Goal: Transaction & Acquisition: Obtain resource

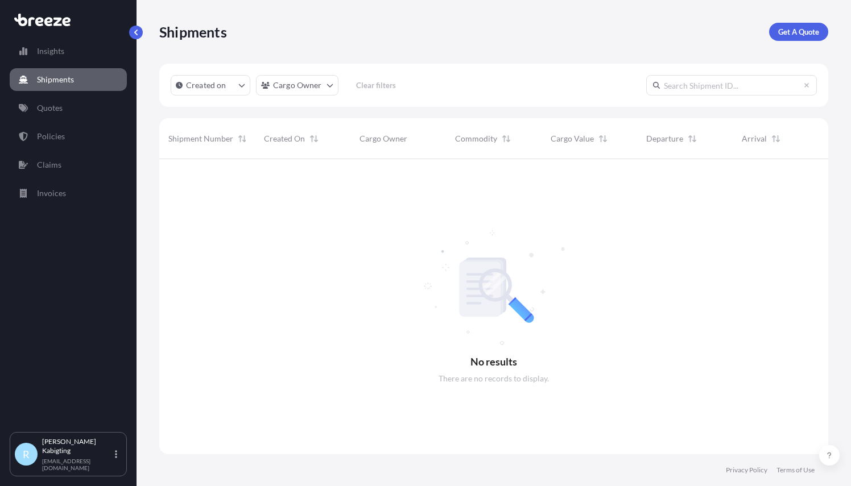
scroll to position [327, 660]
click at [62, 109] on p "Quotes" at bounding box center [50, 107] width 26 height 11
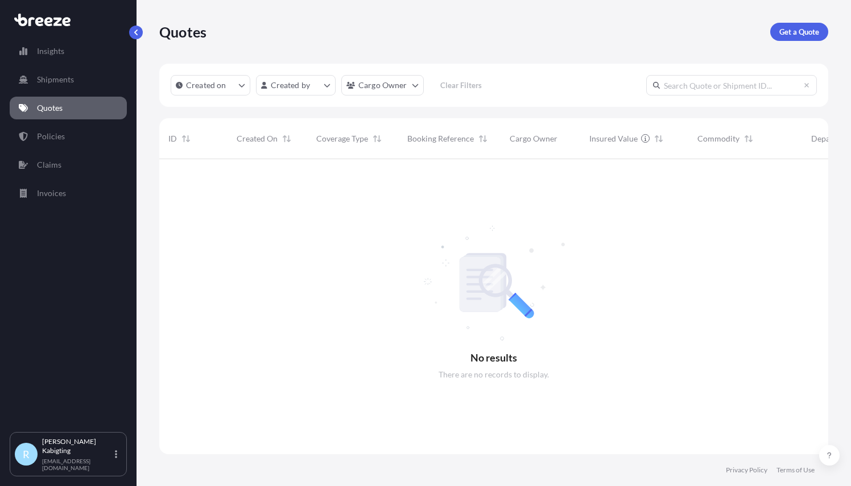
scroll to position [327, 660]
click at [793, 31] on p "Get a Quote" at bounding box center [799, 31] width 40 height 11
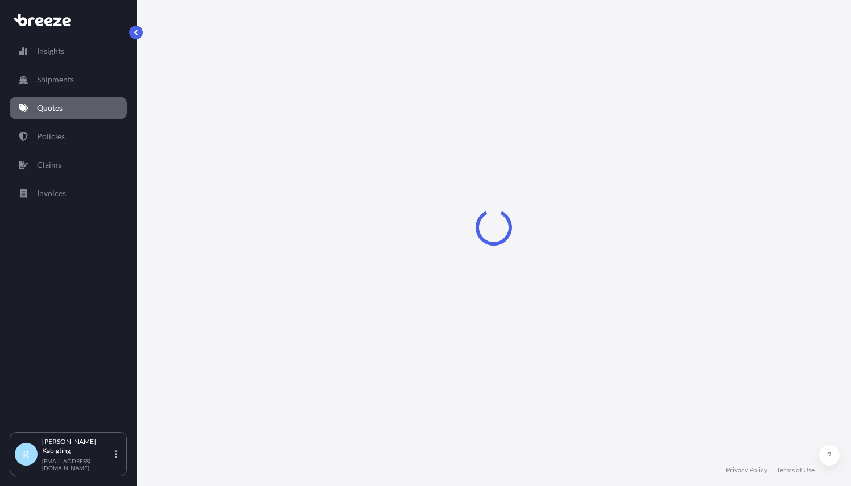
select select "Sea"
select select "1"
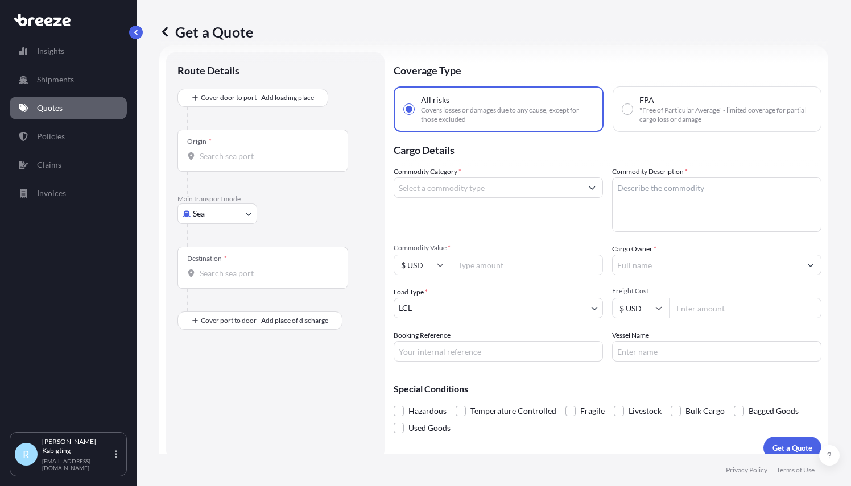
scroll to position [30, 0]
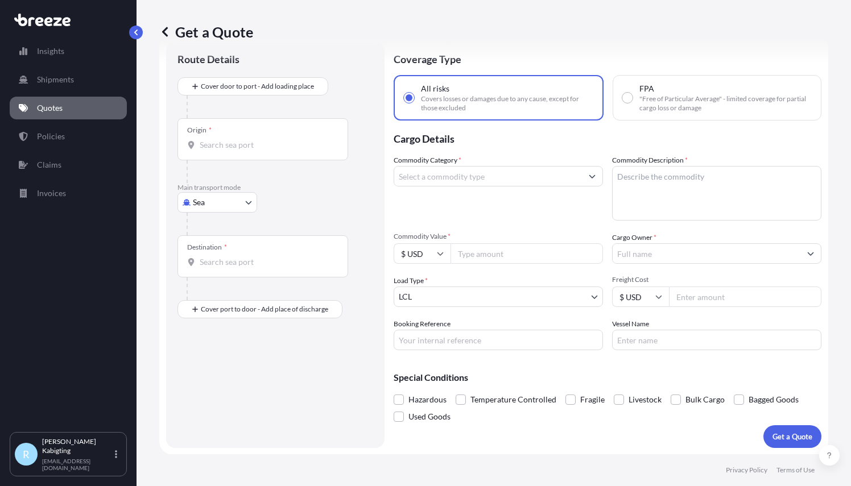
click at [570, 179] on input "Commodity Category *" at bounding box center [488, 176] width 188 height 20
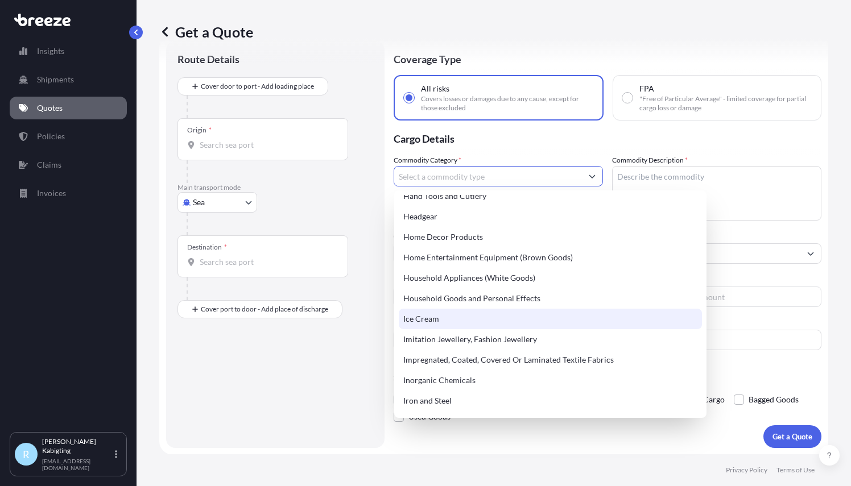
scroll to position [1094, 0]
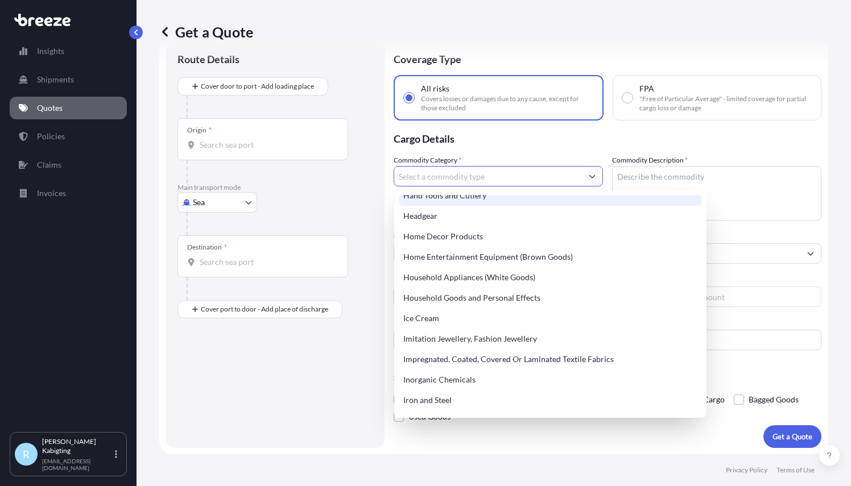
click at [472, 180] on input "Commodity Category *" at bounding box center [488, 176] width 188 height 20
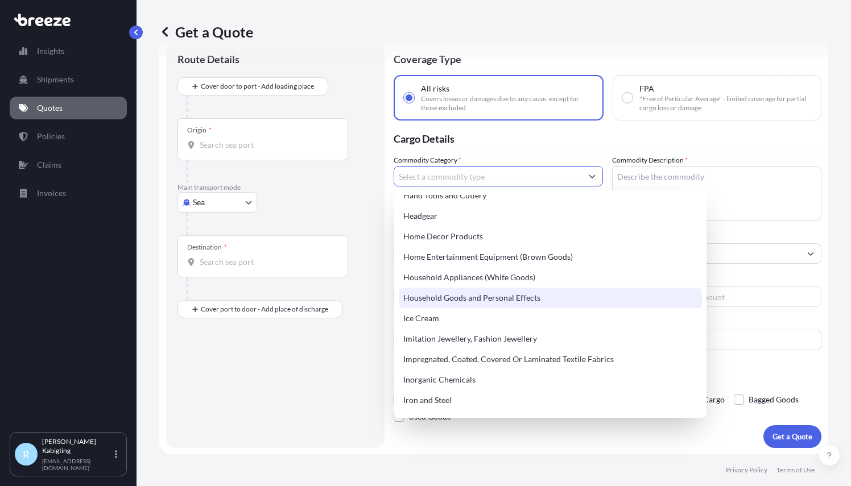
click at [466, 300] on div "Household Goods and Personal Effects" at bounding box center [550, 298] width 303 height 20
type input "Household Goods and Personal Effects"
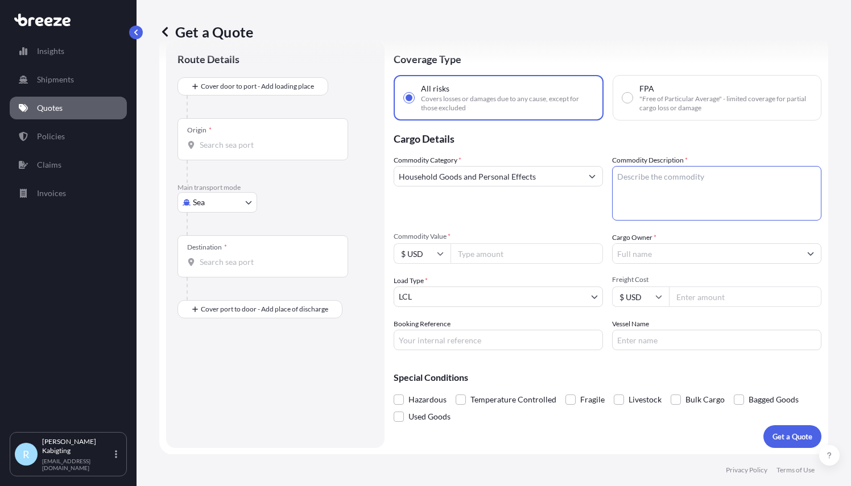
click at [645, 178] on textarea "Commodity Description *" at bounding box center [716, 193] width 209 height 55
click at [488, 254] on input "Commodity Value *" at bounding box center [526, 253] width 152 height 20
type input "7"
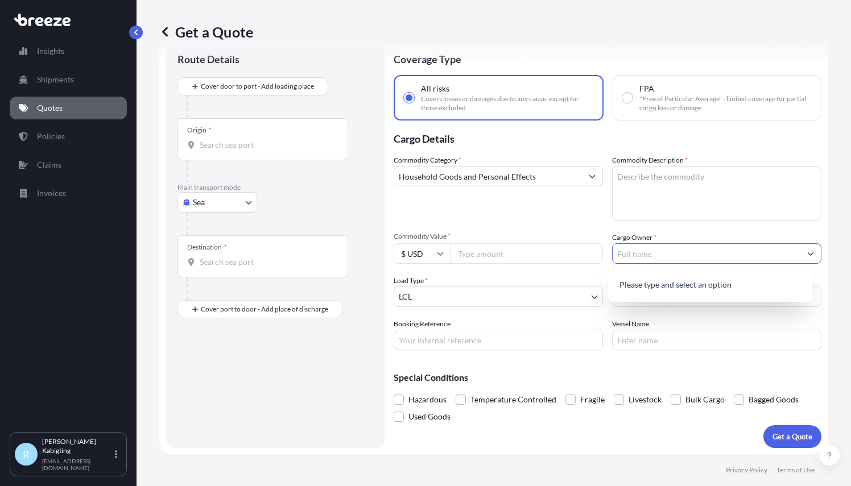
click at [683, 251] on input "Cargo Owner *" at bounding box center [706, 253] width 188 height 20
click at [554, 296] on body "0 options available. Insights Shipments Quotes Policies Claims Invoices R Romme…" at bounding box center [425, 243] width 851 height 486
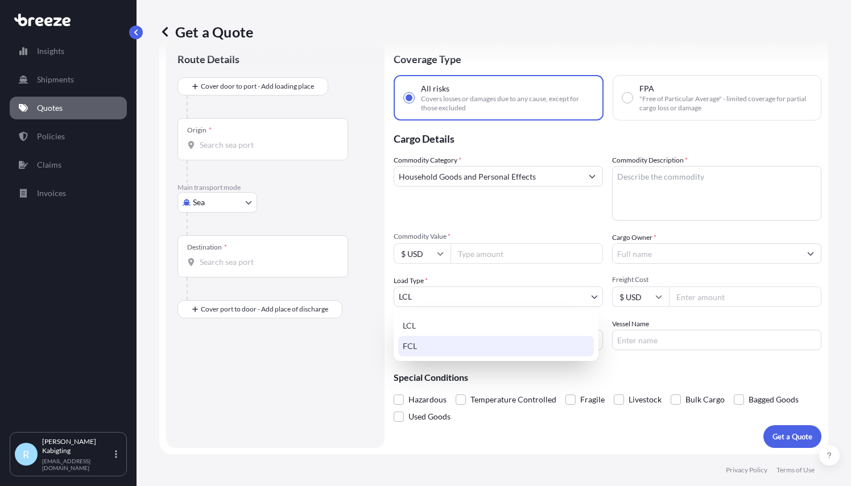
click at [500, 345] on div "FCL" at bounding box center [496, 346] width 196 height 20
select select "2"
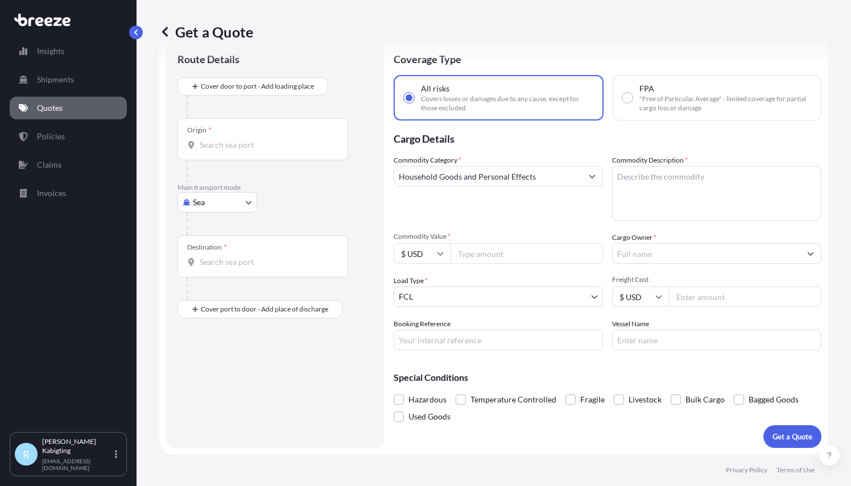
click at [530, 258] on input "Commodity Value *" at bounding box center [526, 253] width 152 height 20
click at [631, 253] on input "Cargo Owner *" at bounding box center [706, 253] width 188 height 20
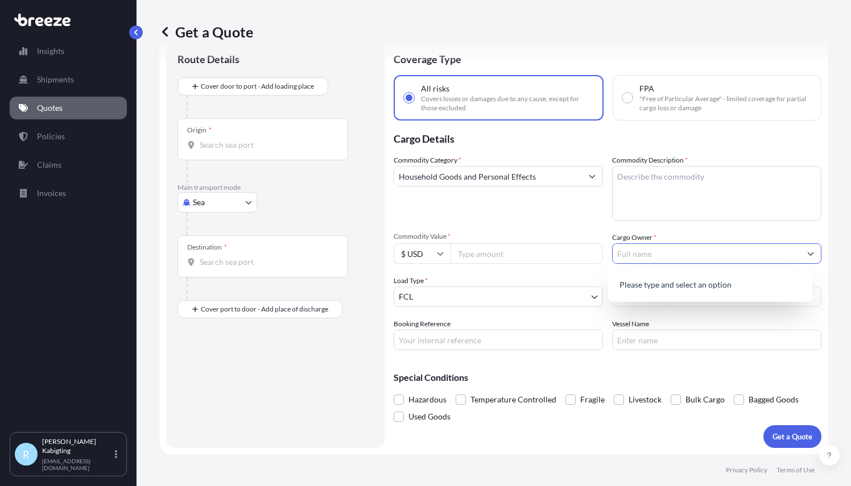
click at [532, 255] on input "Commodity Value *" at bounding box center [526, 253] width 152 height 20
click at [532, 255] on input "100000" at bounding box center [526, 253] width 152 height 20
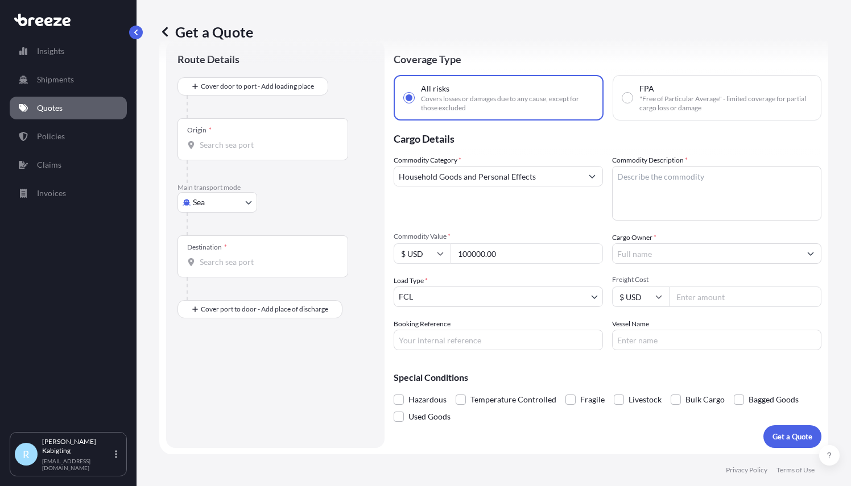
type input "100000.00"
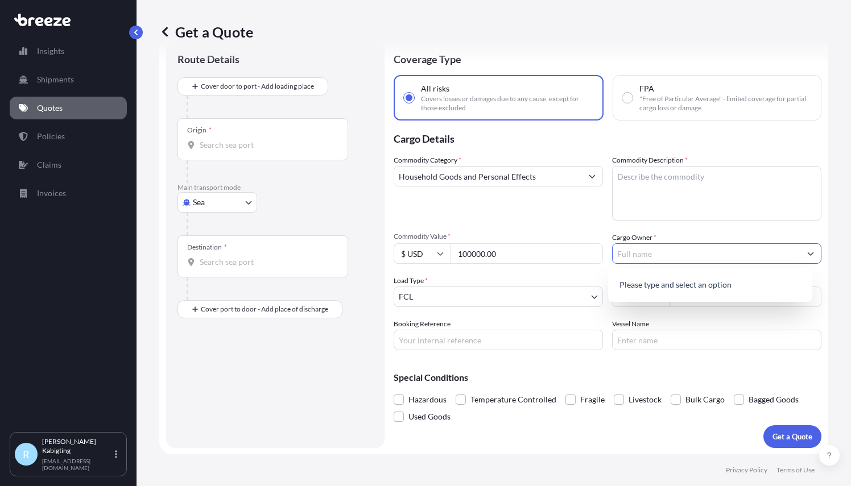
click at [658, 254] on input "Cargo Owner *" at bounding box center [706, 253] width 188 height 20
click at [802, 248] on button "Show suggestions" at bounding box center [810, 253] width 20 height 20
click at [807, 254] on icon "Show suggestions" at bounding box center [810, 253] width 7 height 7
click at [663, 281] on span "Add new "Horizon Cargo and Trade LLC"" at bounding box center [688, 282] width 143 height 11
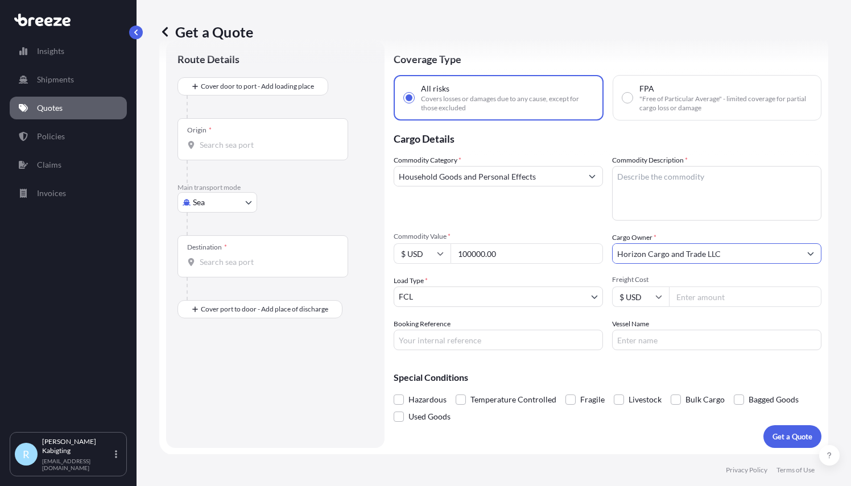
type input "Horizon Cargo and Trade LLC"
click at [657, 299] on input "$ USD" at bounding box center [640, 297] width 57 height 20
click at [685, 294] on input "Freight Cost" at bounding box center [745, 297] width 152 height 20
click at [698, 298] on input "3500" at bounding box center [745, 297] width 152 height 20
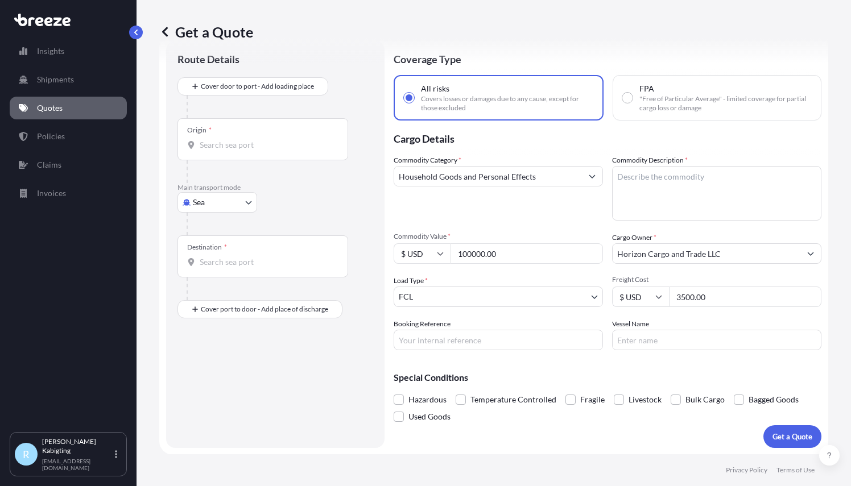
type input "3500.00"
click at [485, 338] on input "Booking Reference" at bounding box center [497, 340] width 209 height 20
type input "Consolidated HHG/FE"
type input "Evergreen"
click at [398, 418] on span at bounding box center [398, 417] width 10 height 10
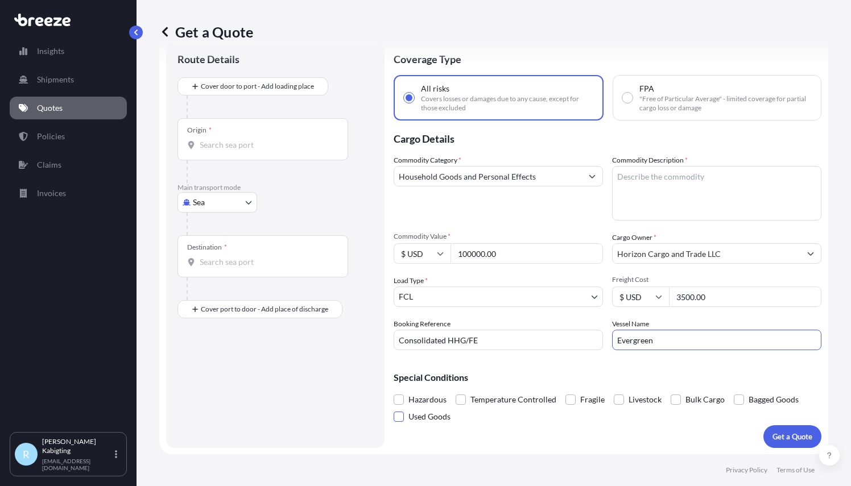
click at [393, 408] on input "Used Goods" at bounding box center [393, 408] width 0 height 0
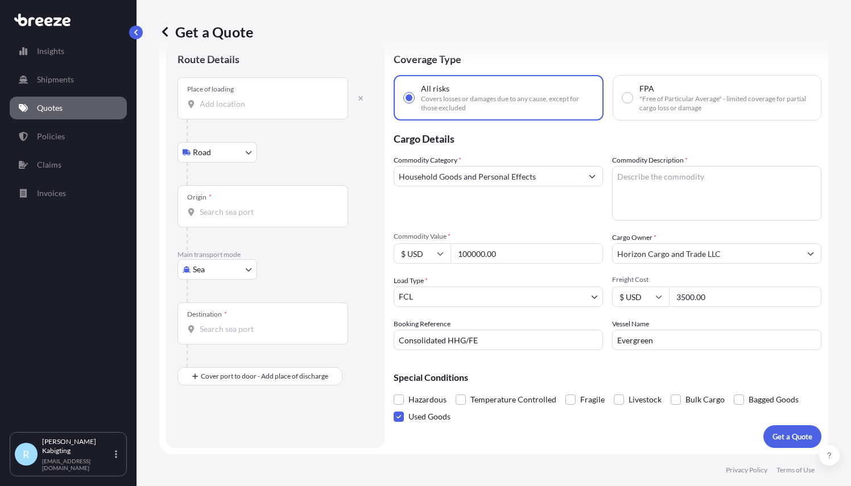
click at [223, 206] on input "Origin *" at bounding box center [267, 211] width 134 height 11
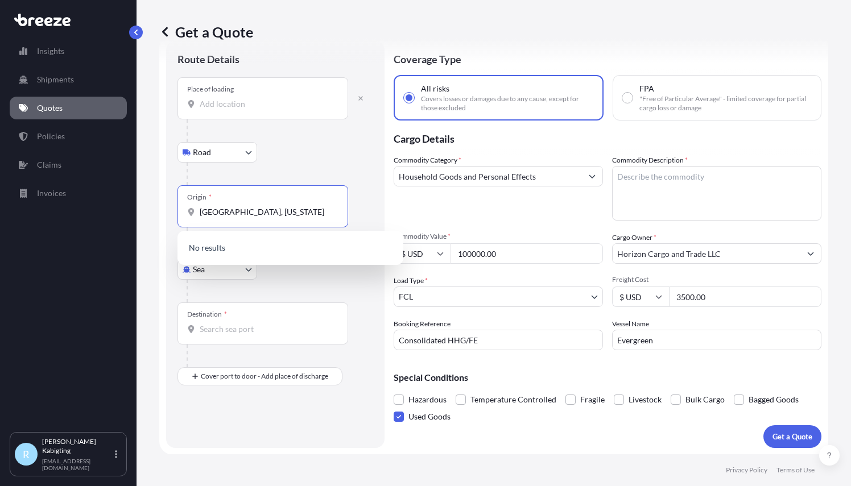
type input "Tampa, Florida"
click at [258, 215] on input "Tampa, Florida" at bounding box center [267, 211] width 134 height 11
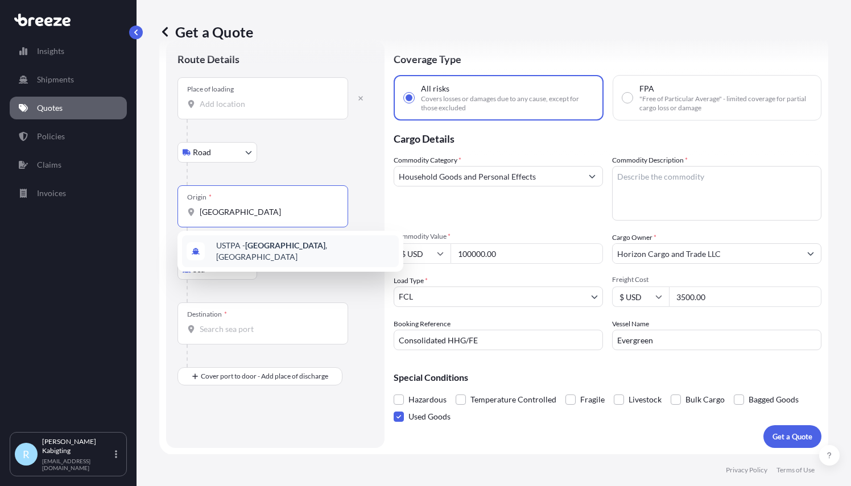
click at [262, 255] on div "USTPA - Tampa , United States" at bounding box center [290, 251] width 217 height 32
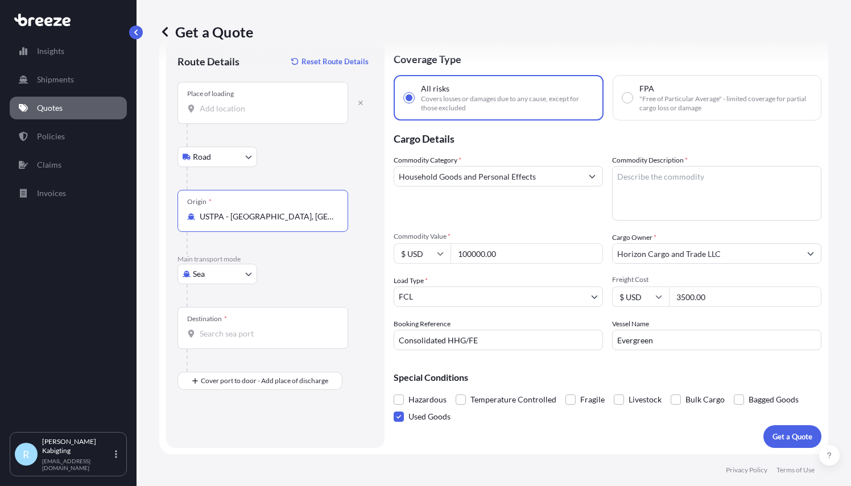
type input "USTPA - Tampa, United States"
click at [237, 335] on input "Destination *" at bounding box center [267, 333] width 134 height 11
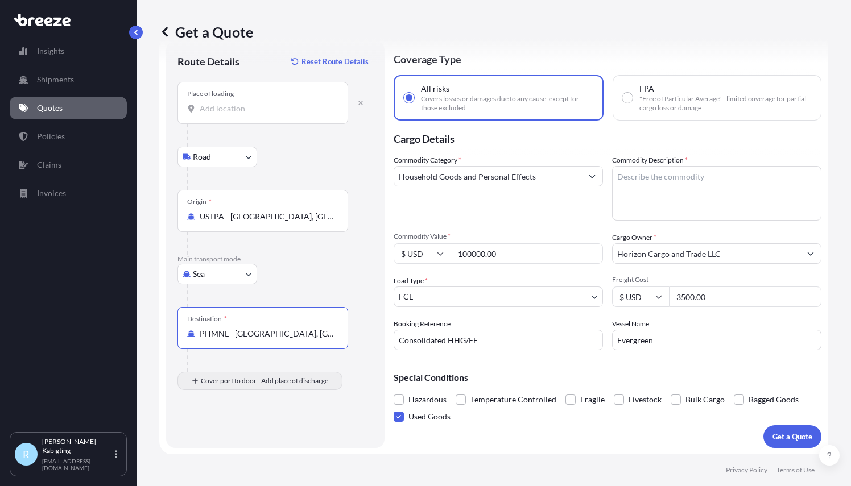
type input "PHMNL - Manila, Philippines"
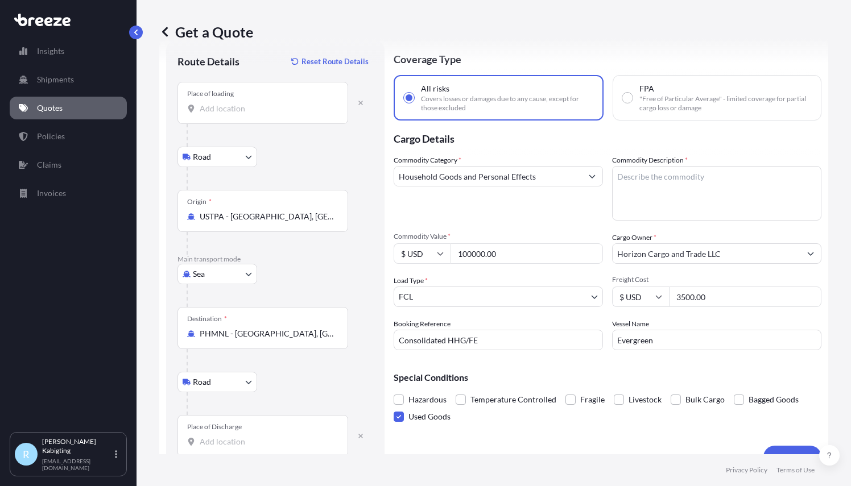
click at [240, 442] on input "Place of Discharge" at bounding box center [267, 441] width 134 height 11
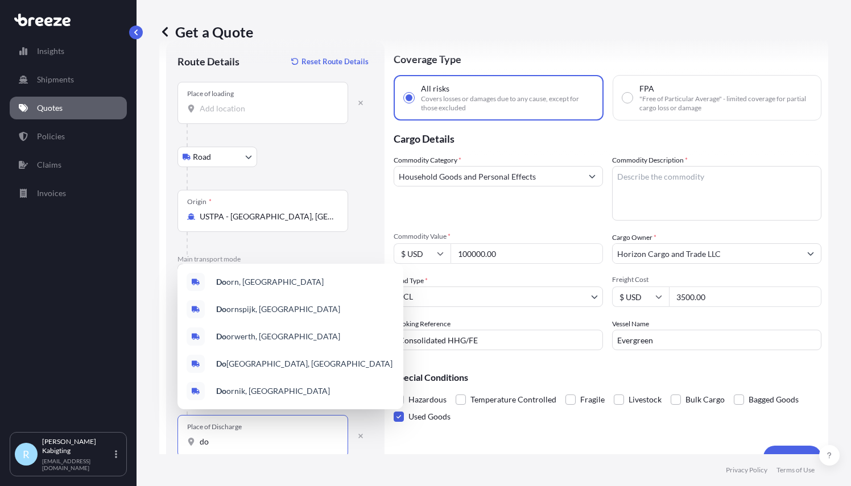
type input "d"
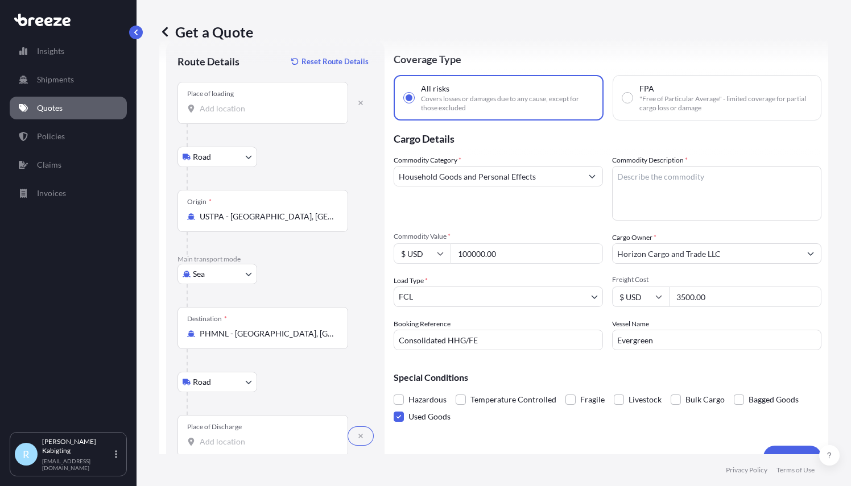
click at [284, 401] on div at bounding box center [279, 403] width 186 height 23
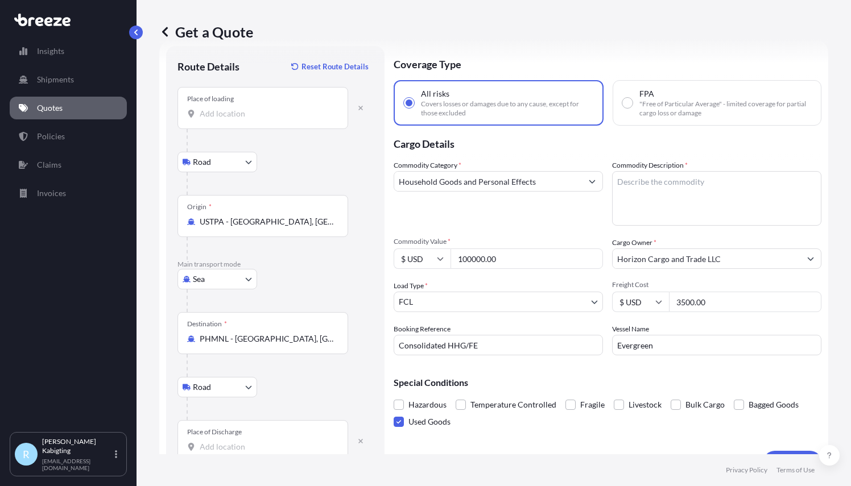
scroll to position [8, 0]
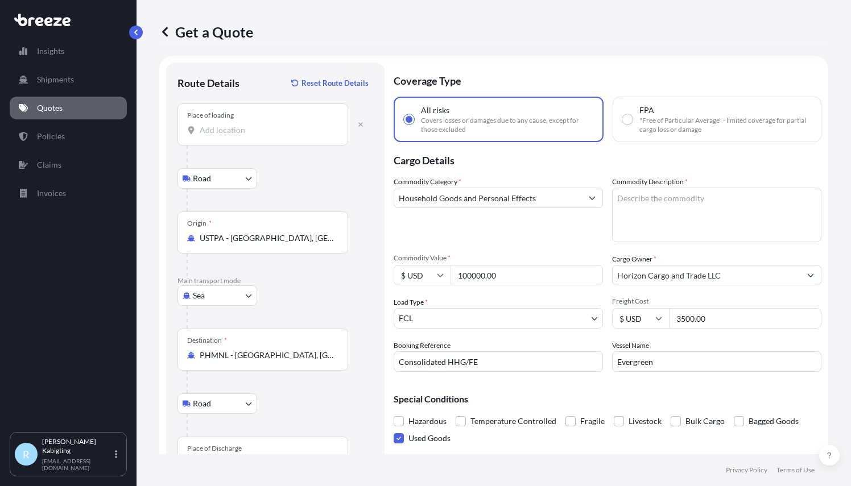
click at [237, 128] on input "Place of loading" at bounding box center [267, 130] width 134 height 11
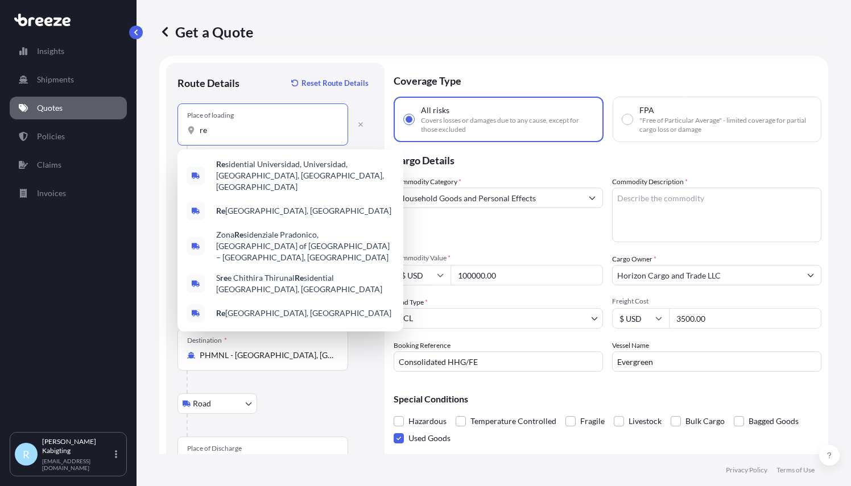
type input "r"
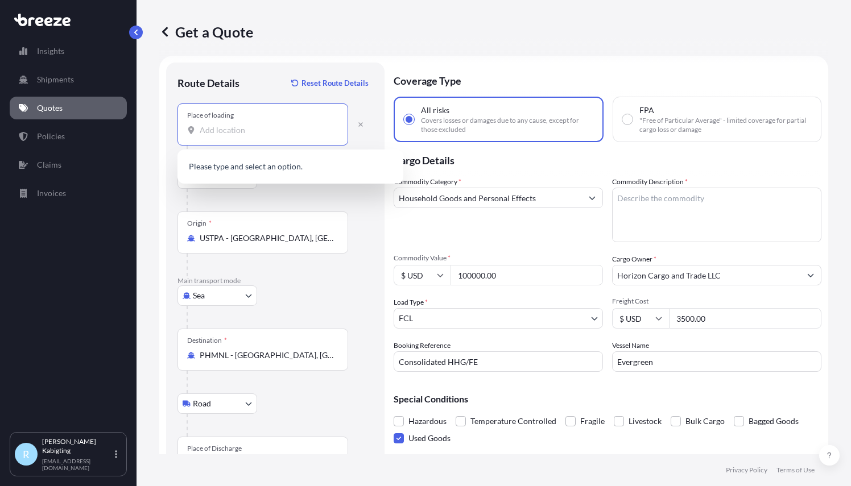
scroll to position [49, 0]
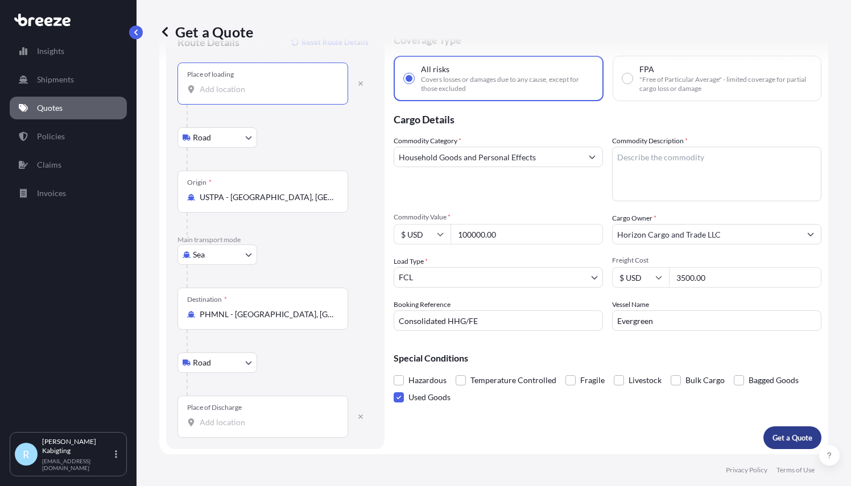
click at [784, 438] on p "Get a Quote" at bounding box center [792, 437] width 40 height 11
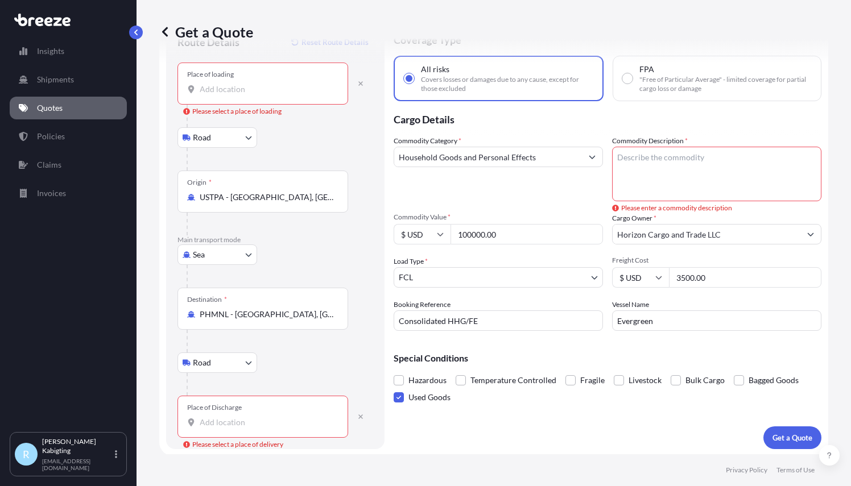
click at [654, 160] on textarea "Commodity Description *" at bounding box center [716, 174] width 209 height 55
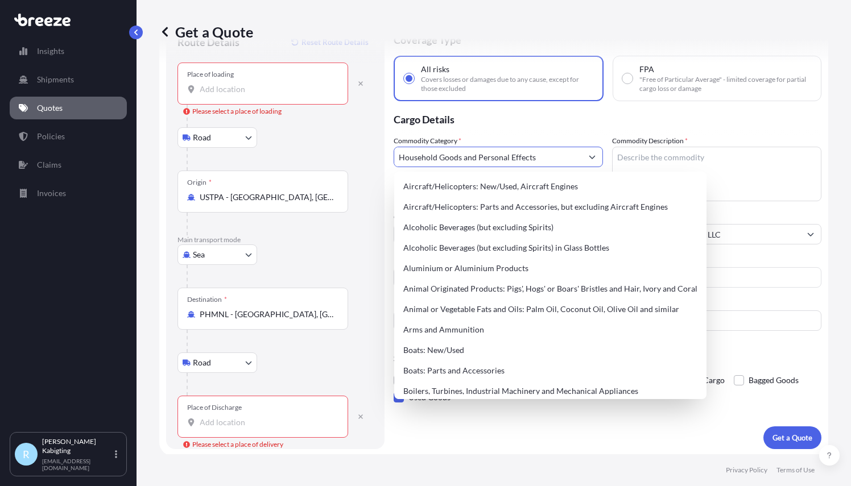
drag, startPoint x: 540, startPoint y: 161, endPoint x: 393, endPoint y: 176, distance: 147.4
click at [393, 176] on body "145 options available. Insights Shipments Quotes Policies Claims Invoices R Rom…" at bounding box center [425, 243] width 851 height 486
click at [665, 154] on textarea "Commodity Description *" at bounding box center [716, 174] width 209 height 55
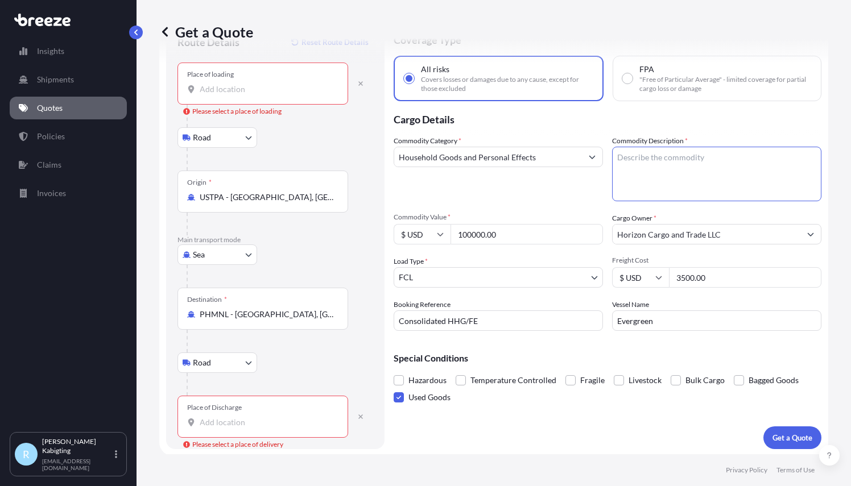
paste textarea "Household Goods and Personal Effects"
type textarea "Household Goods and Personal Effects"
click at [783, 439] on p "Get a Quote" at bounding box center [792, 437] width 40 height 11
click at [360, 84] on icon "button" at bounding box center [360, 83] width 5 height 5
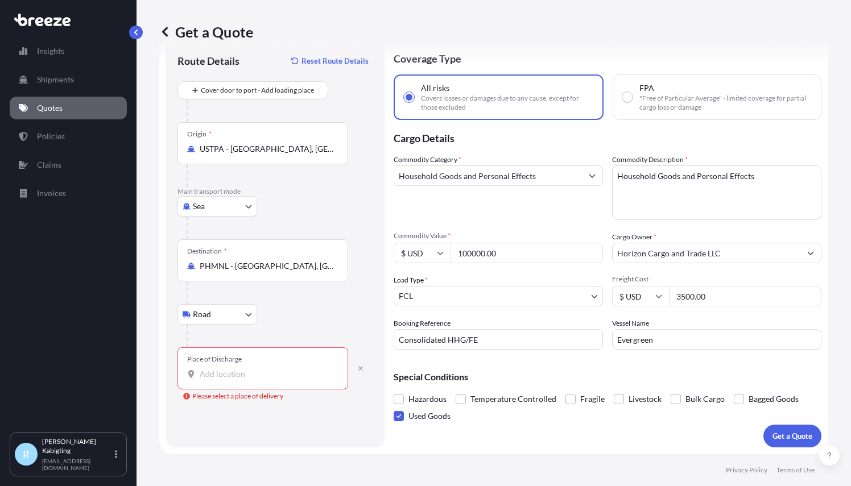
scroll to position [30, 0]
click at [360, 367] on icon "button" at bounding box center [360, 369] width 5 height 5
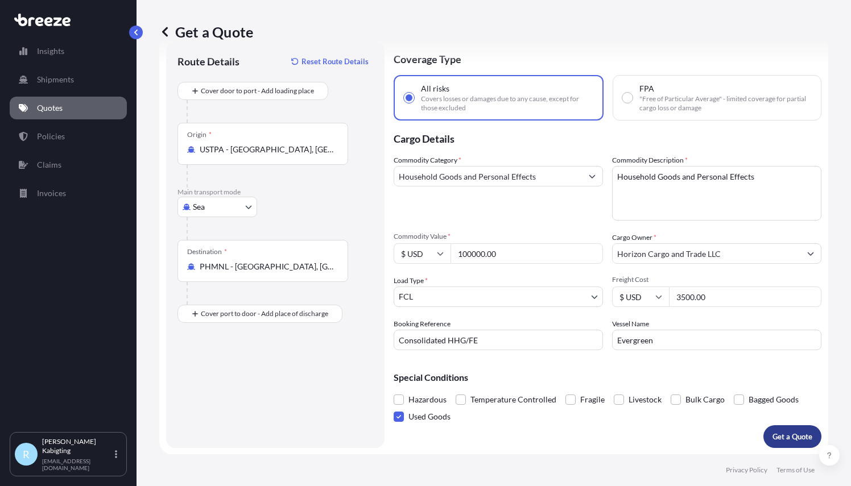
click at [793, 432] on p "Get a Quote" at bounding box center [792, 436] width 40 height 11
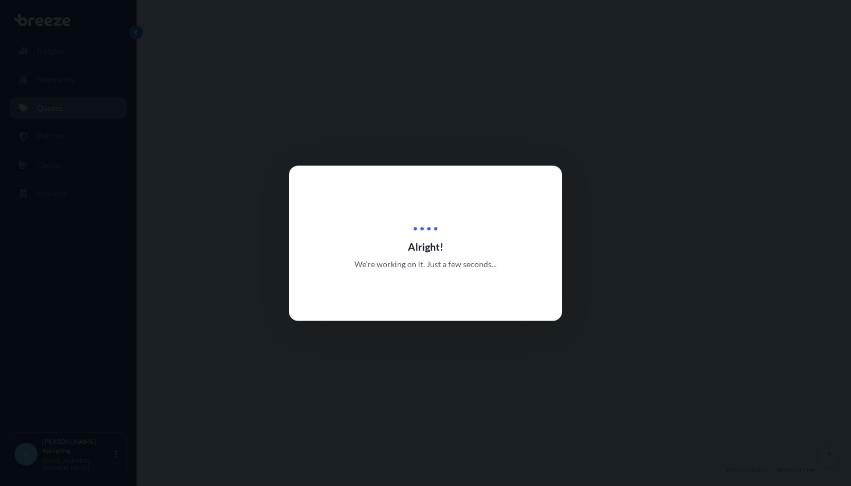
select select "Sea"
select select "2"
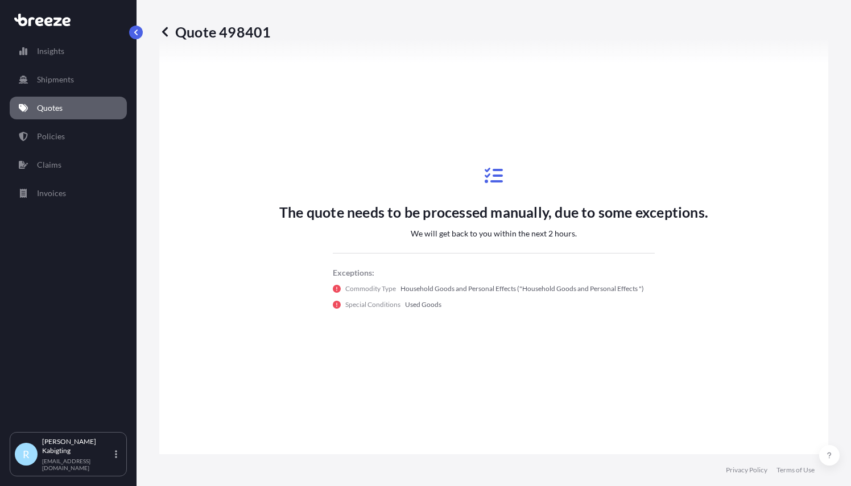
scroll to position [713, 0]
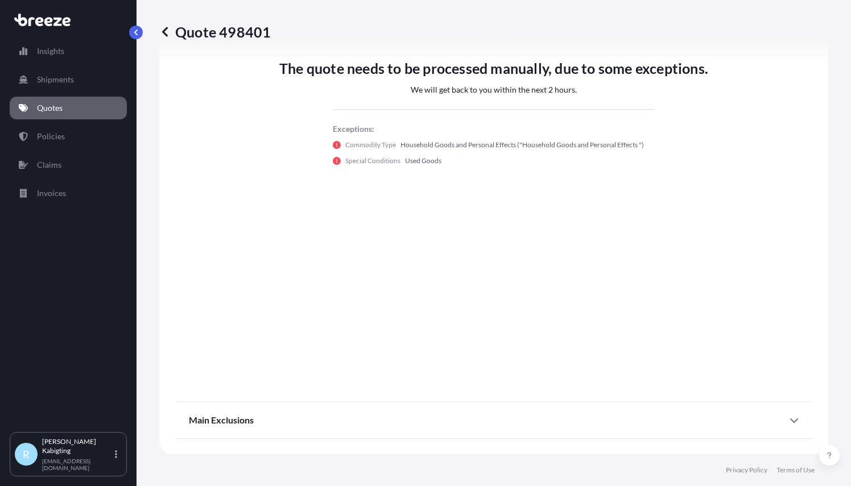
click at [789, 418] on icon at bounding box center [793, 420] width 9 height 9
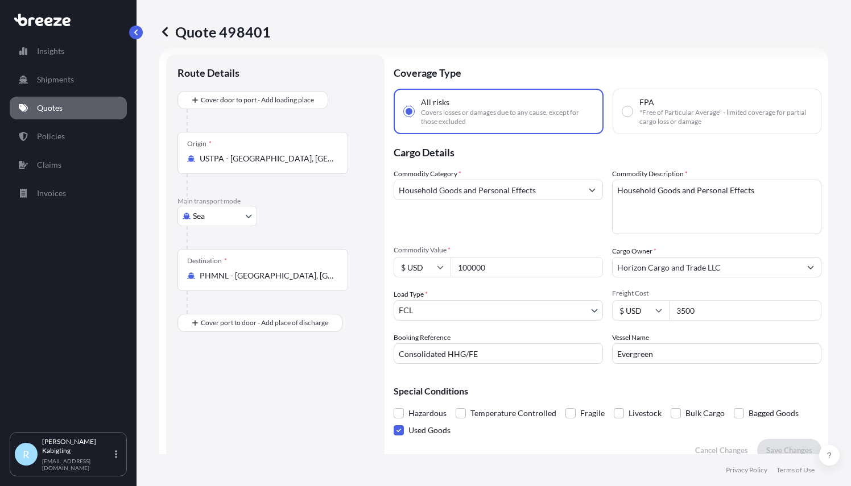
scroll to position [0, 0]
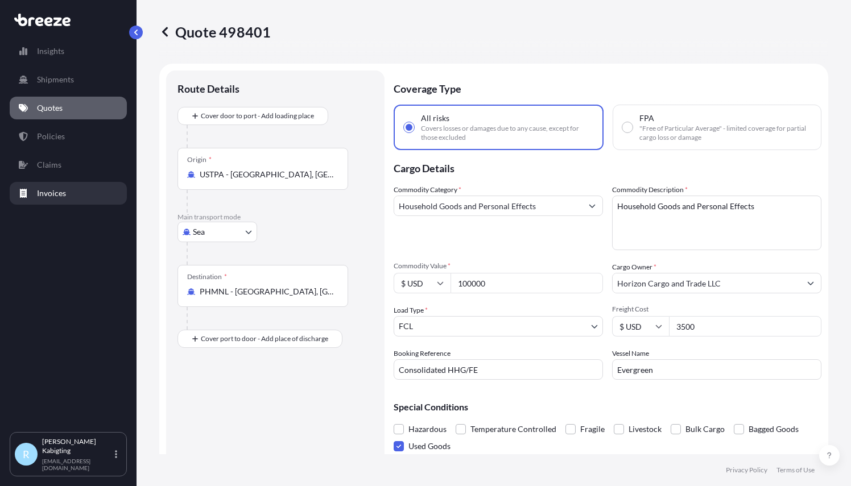
click at [56, 192] on p "Invoices" at bounding box center [51, 193] width 29 height 11
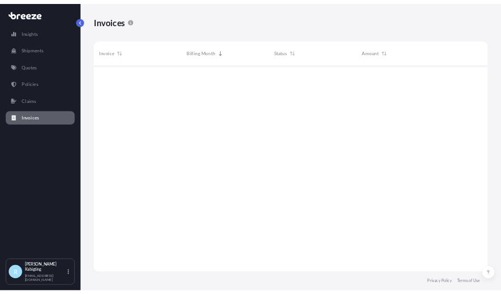
scroll to position [382, 660]
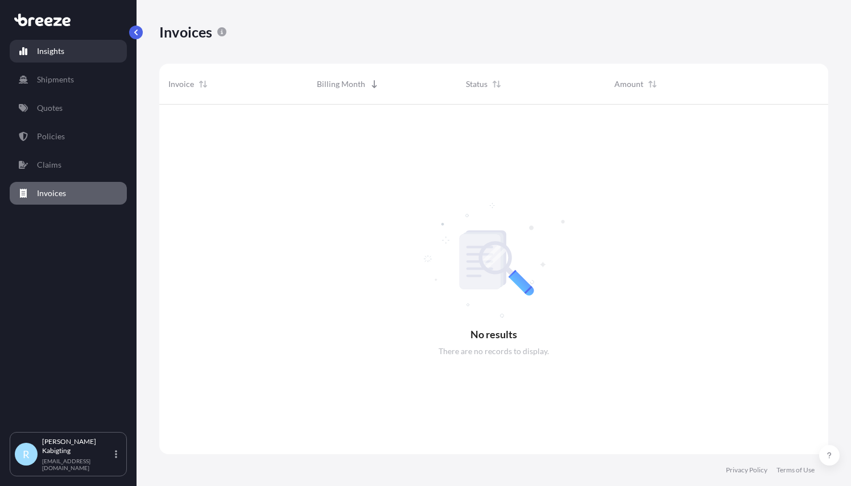
click at [49, 49] on p "Insights" at bounding box center [50, 50] width 27 height 11
select select "2025"
